Goal: Download file/media

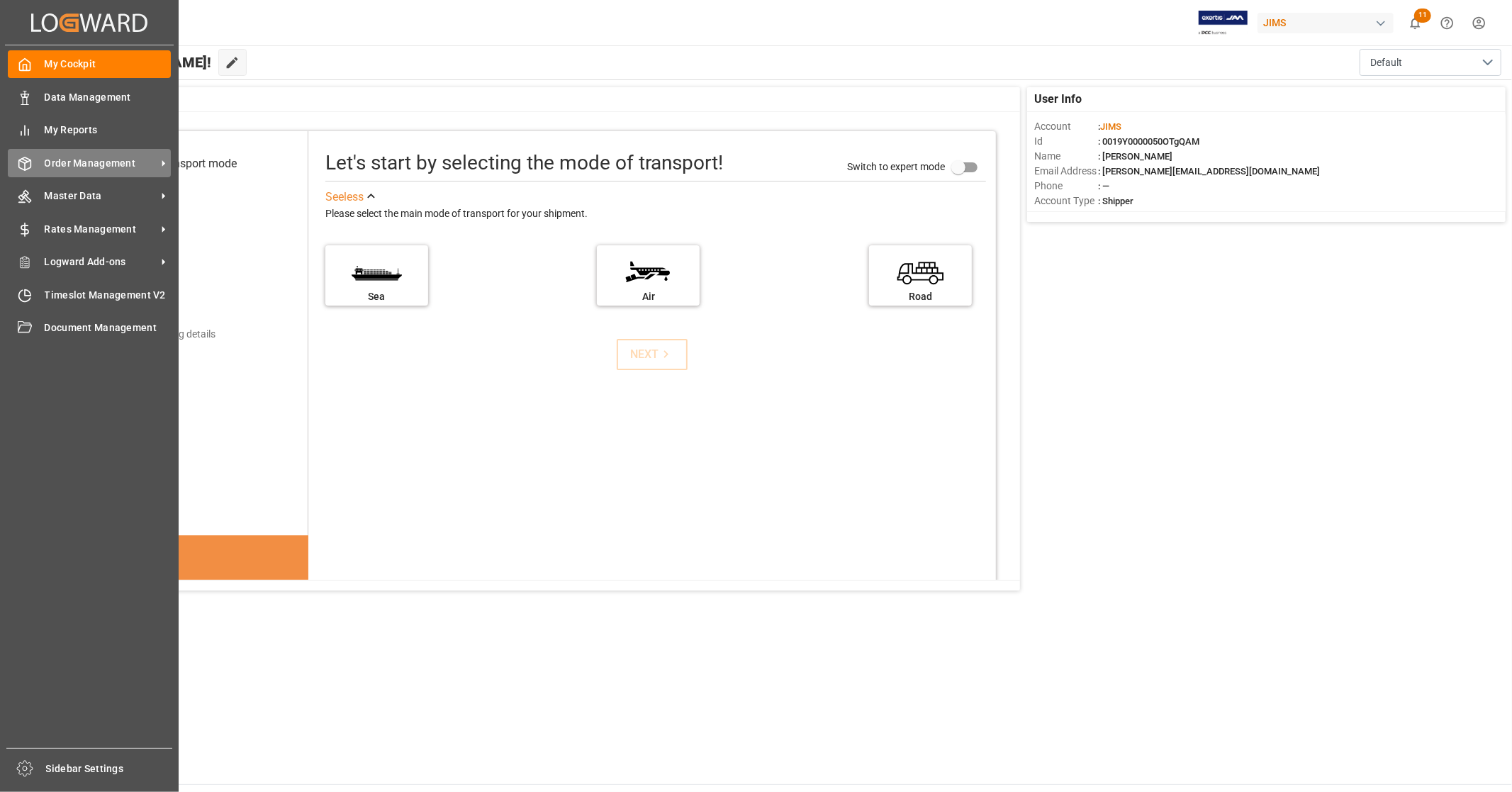
click at [86, 164] on span "Order Management" at bounding box center [100, 163] width 112 height 15
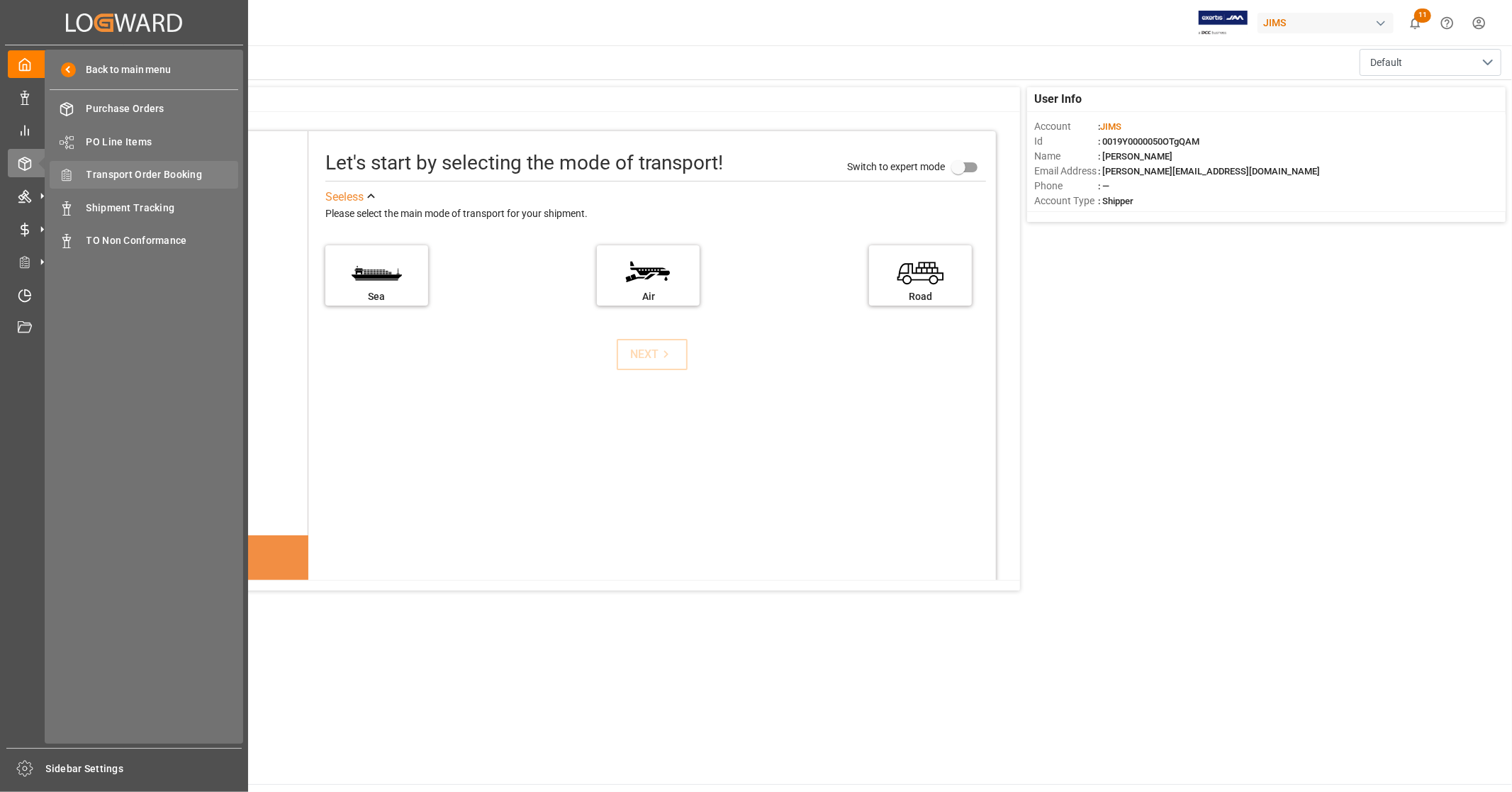
click at [187, 179] on span "Transport Order Booking" at bounding box center [163, 174] width 153 height 15
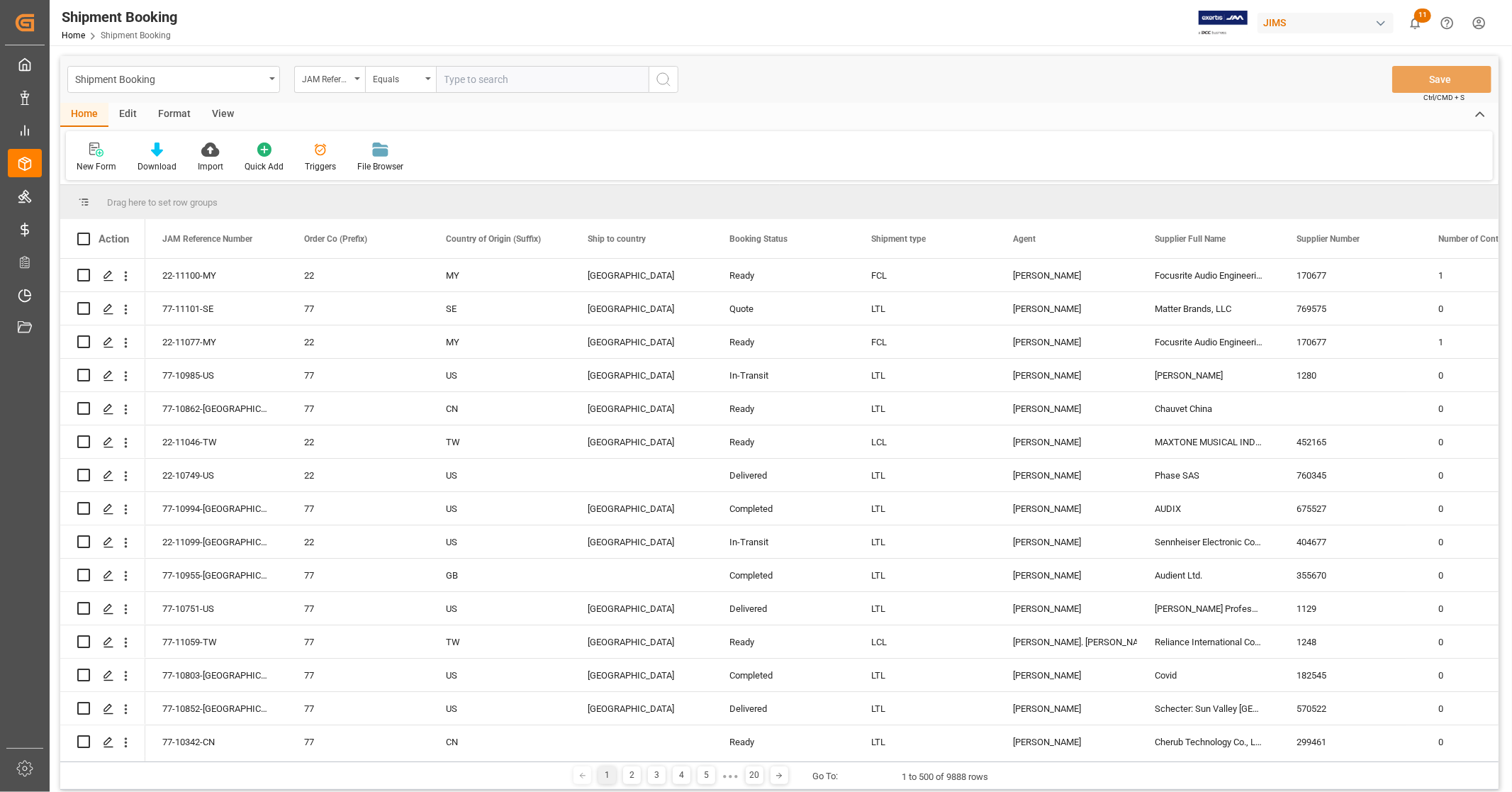
click at [217, 111] on div "View" at bounding box center [223, 114] width 44 height 24
click at [76, 153] on div at bounding box center [90, 149] width 27 height 15
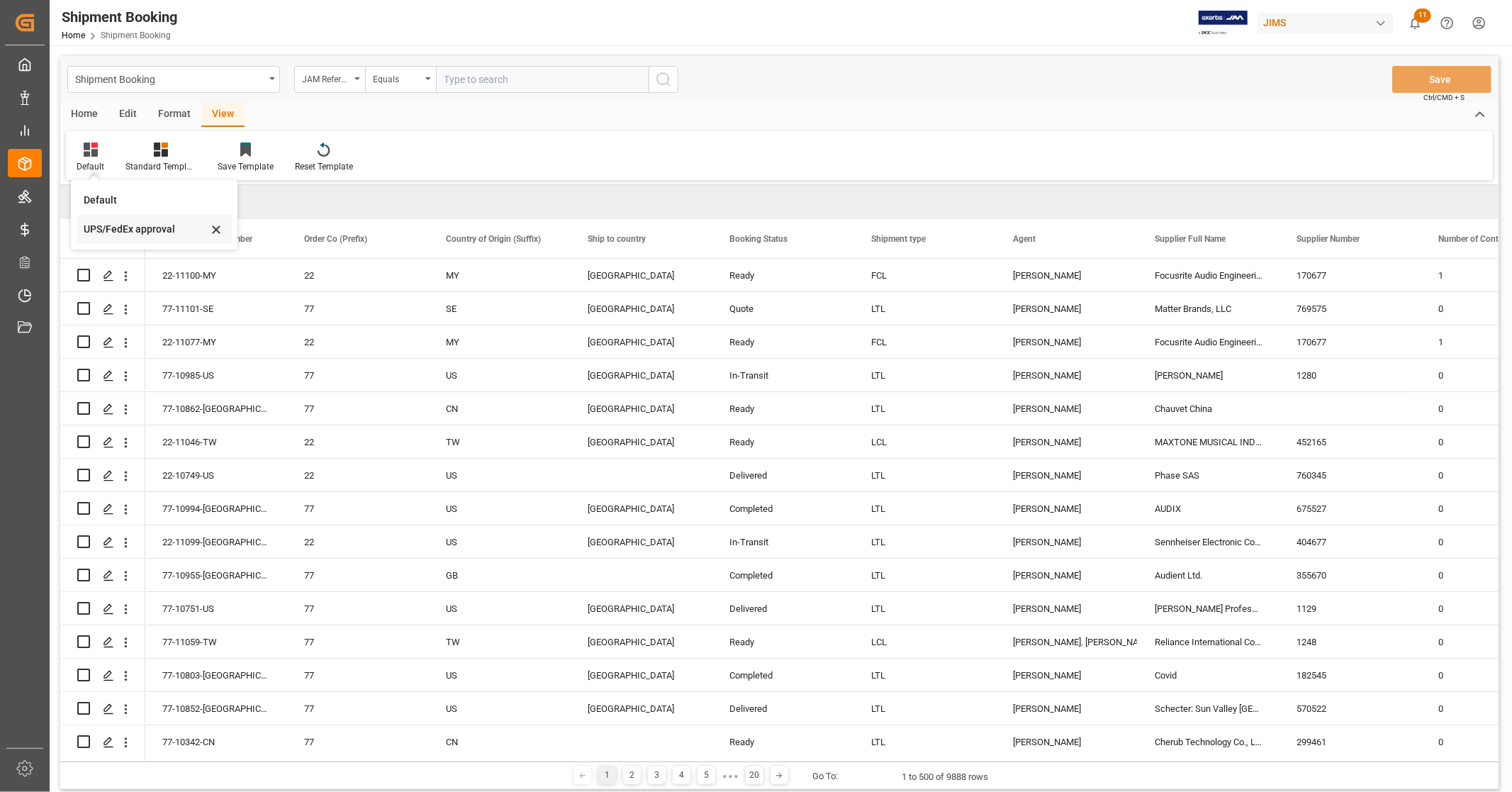
click at [104, 231] on div "UPS/FedEx approval" at bounding box center [145, 229] width 124 height 15
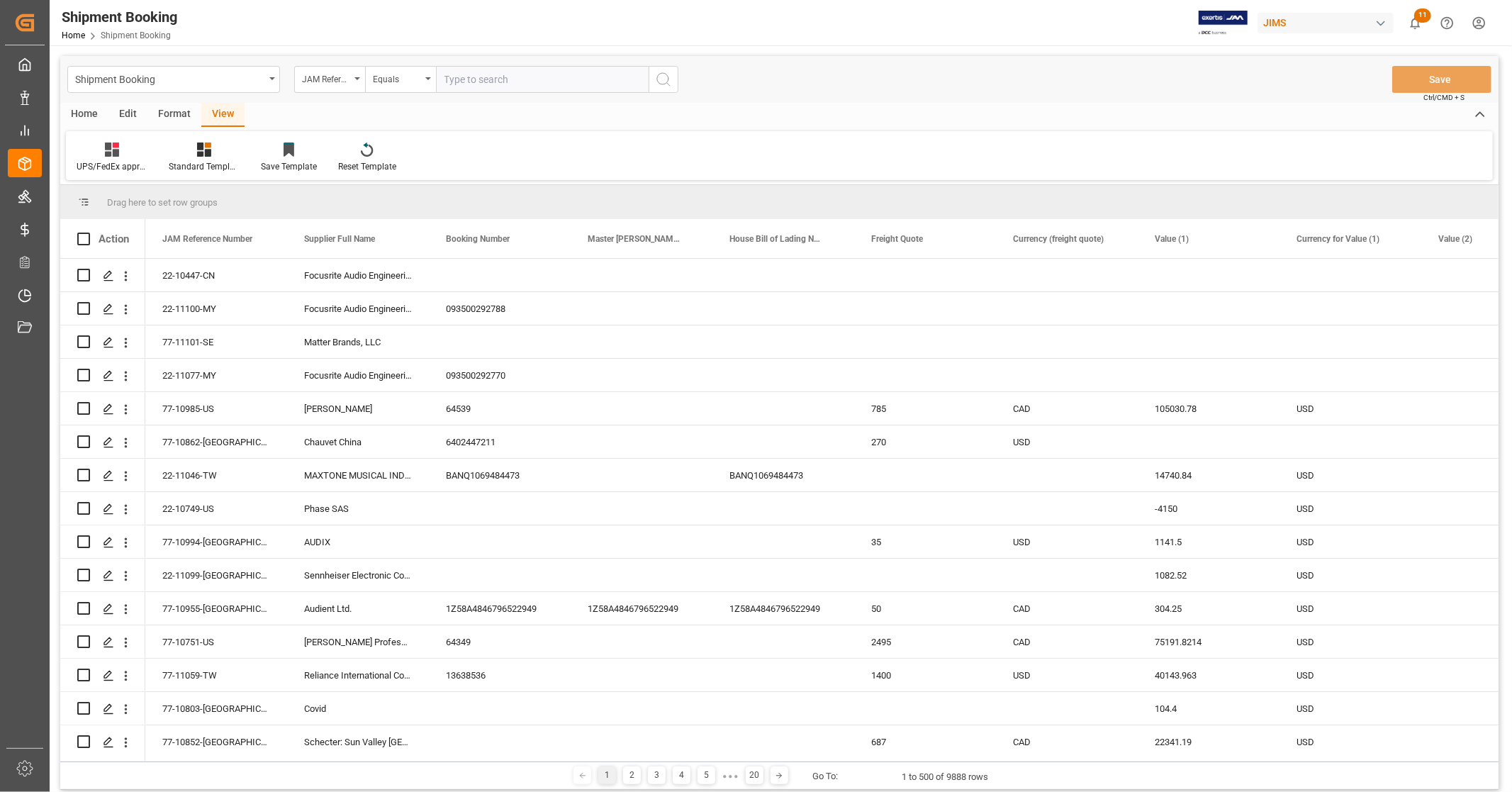
click at [83, 114] on div "Home" at bounding box center [84, 114] width 48 height 24
click at [158, 152] on icon at bounding box center [156, 150] width 12 height 14
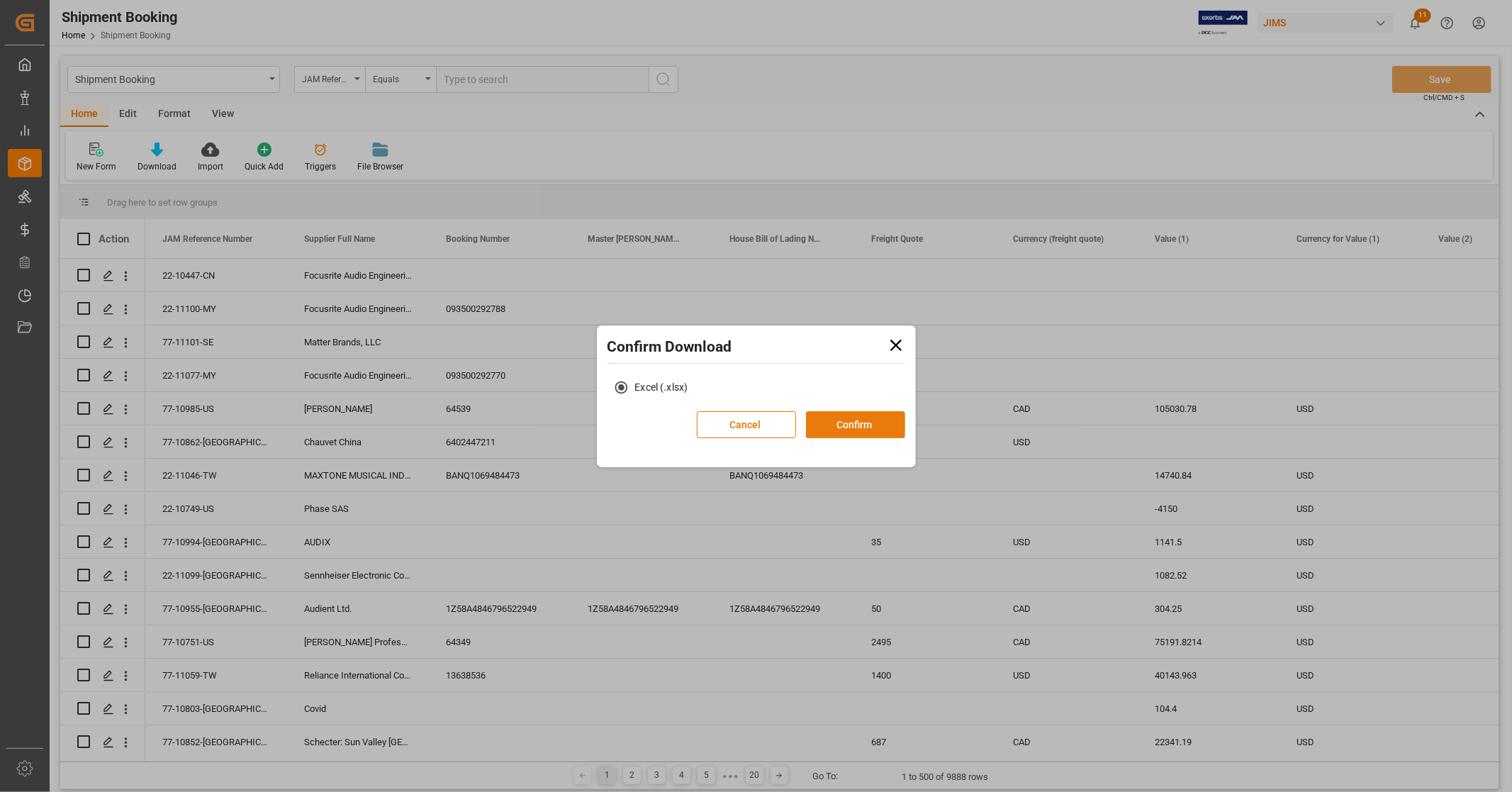
click at [833, 425] on button "Confirm" at bounding box center [855, 424] width 99 height 27
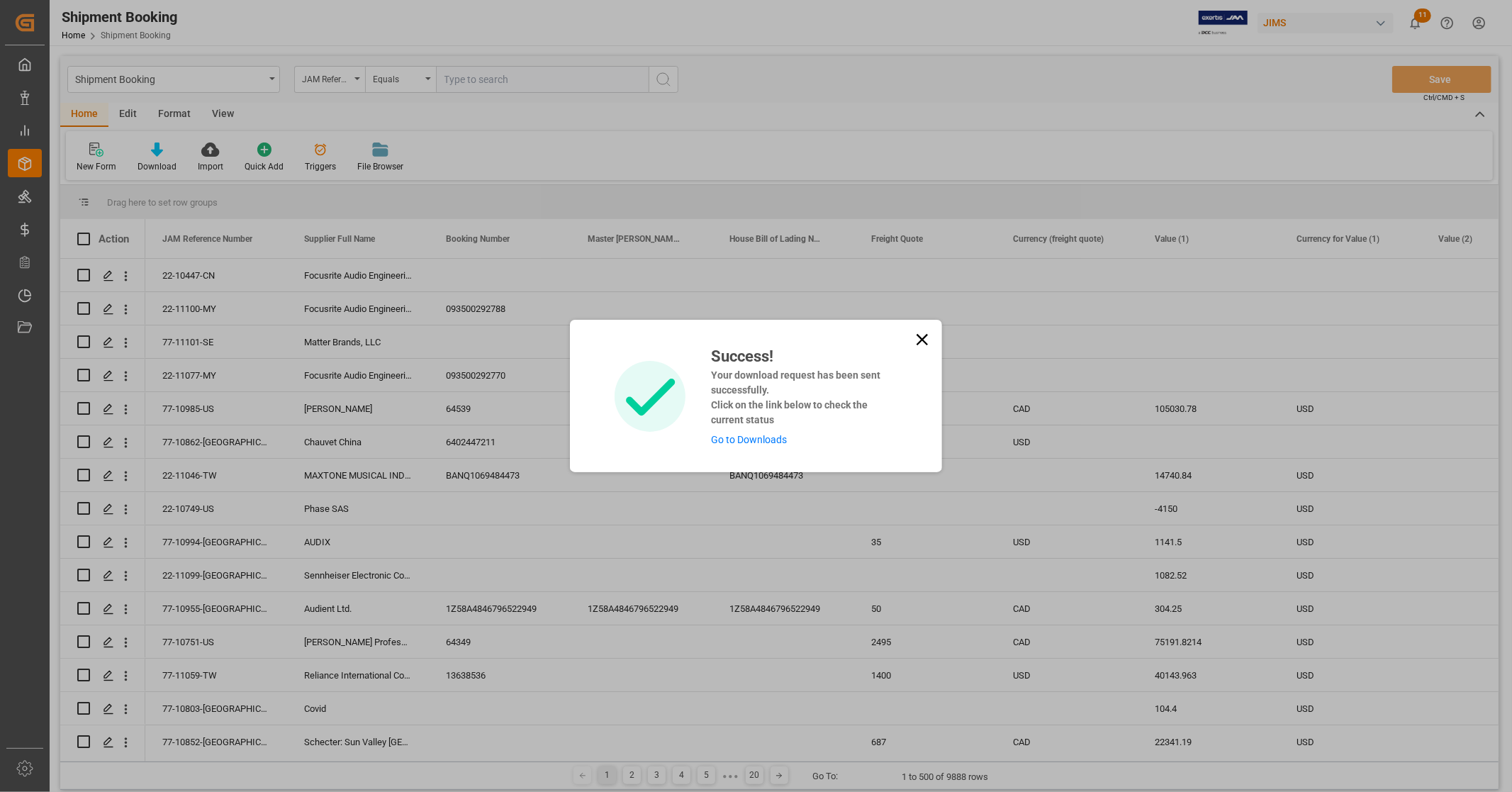
click at [769, 435] on link "Go to Downloads" at bounding box center [748, 439] width 76 height 12
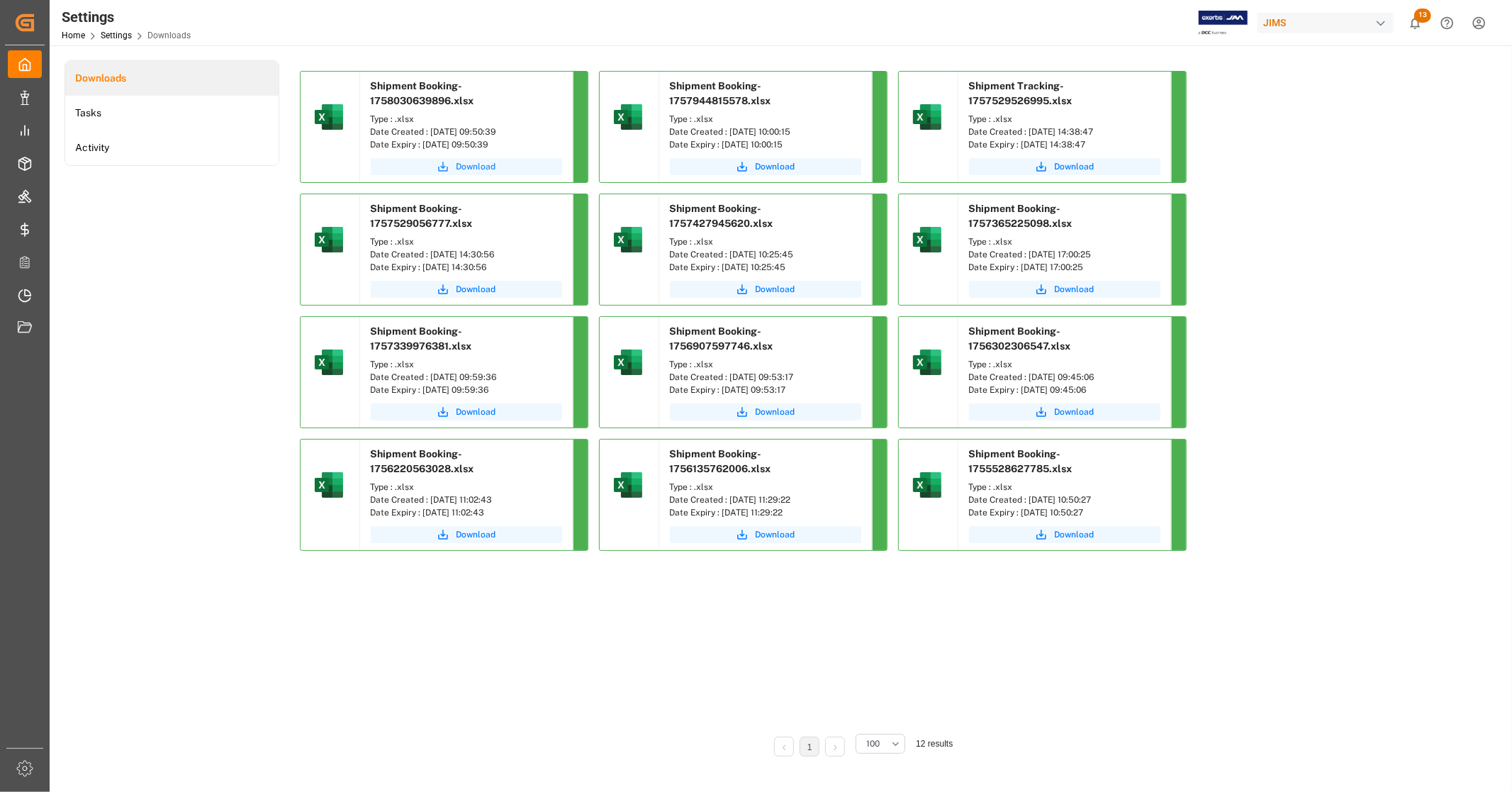
click at [490, 166] on span "Download" at bounding box center [476, 167] width 40 height 12
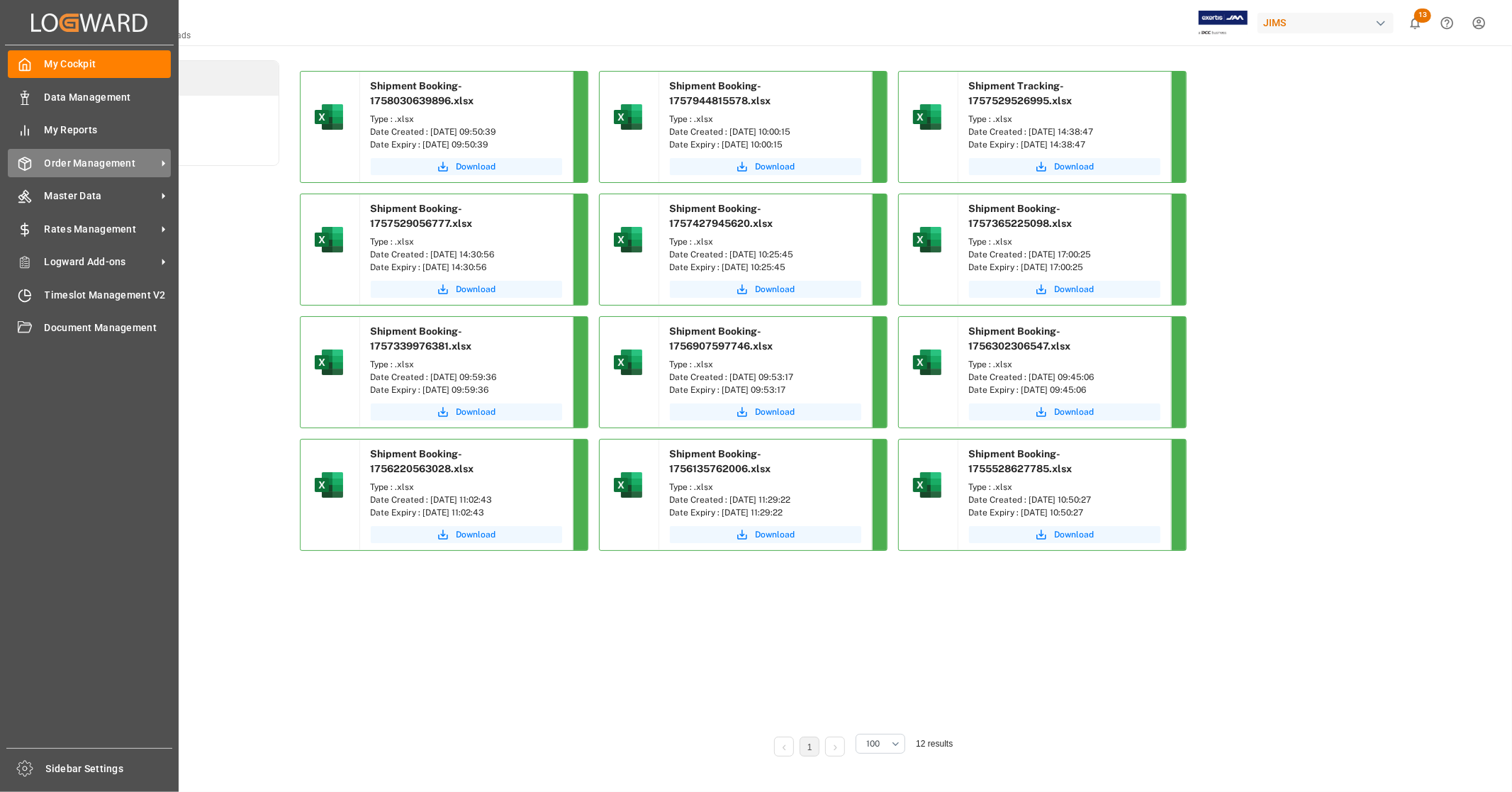
click at [150, 168] on span "Order Management" at bounding box center [100, 163] width 112 height 15
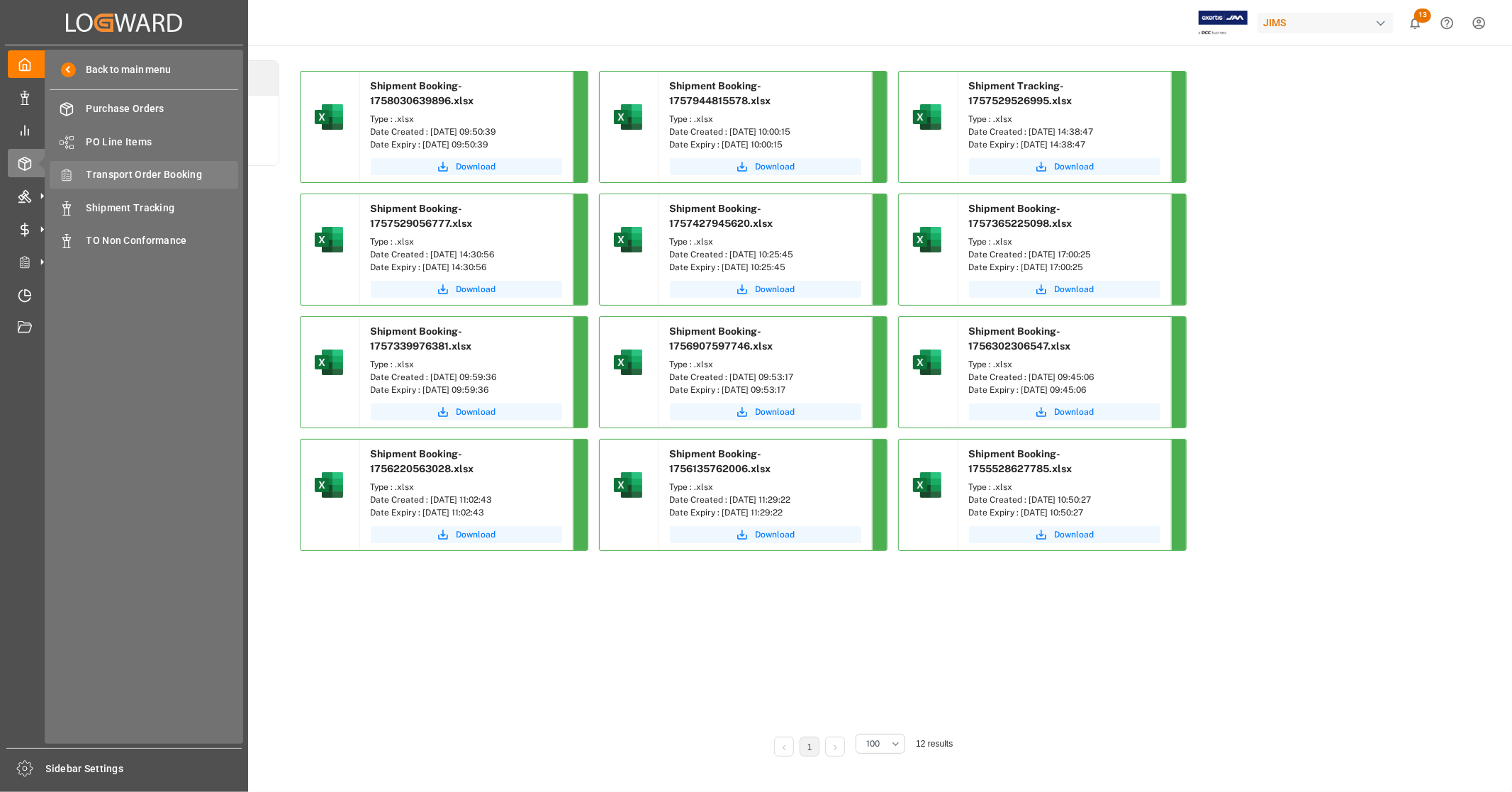
click at [179, 178] on span "Transport Order Booking" at bounding box center [163, 174] width 153 height 15
